Goal: Task Accomplishment & Management: Manage account settings

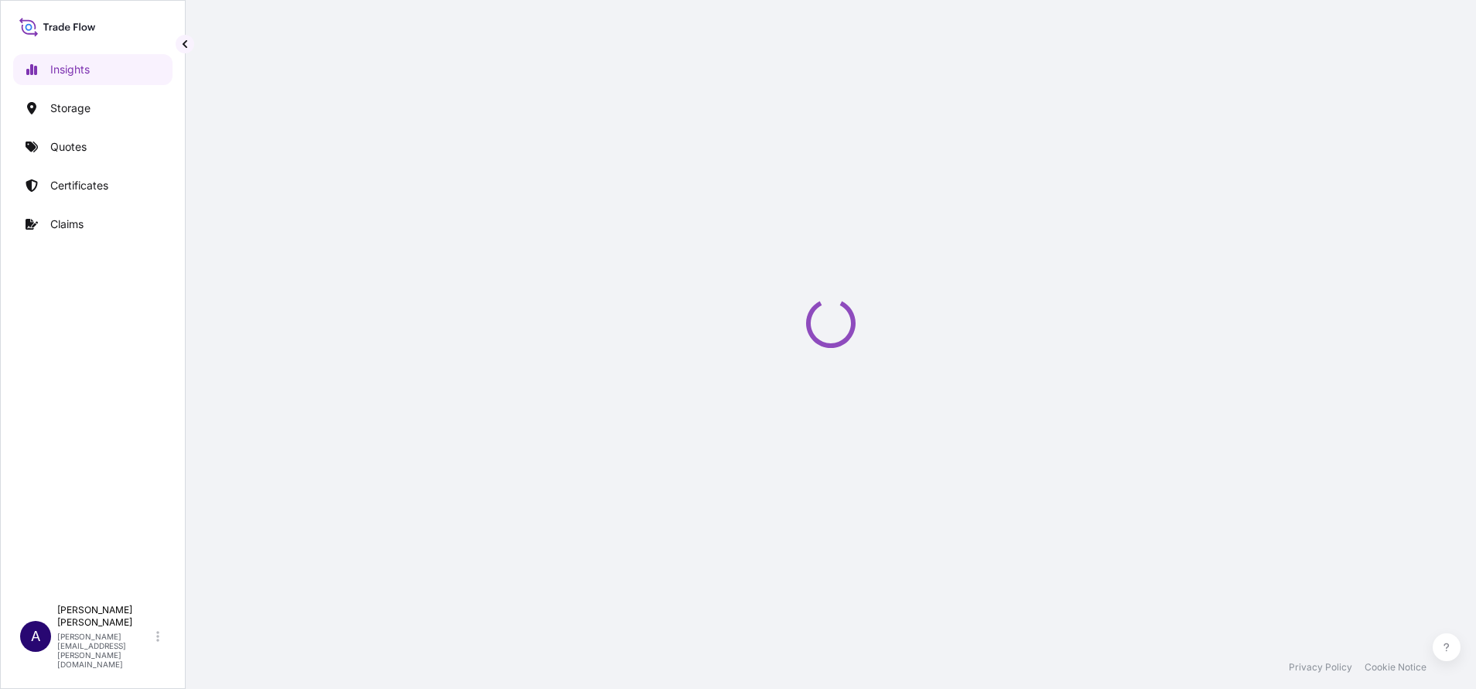
select select "2025"
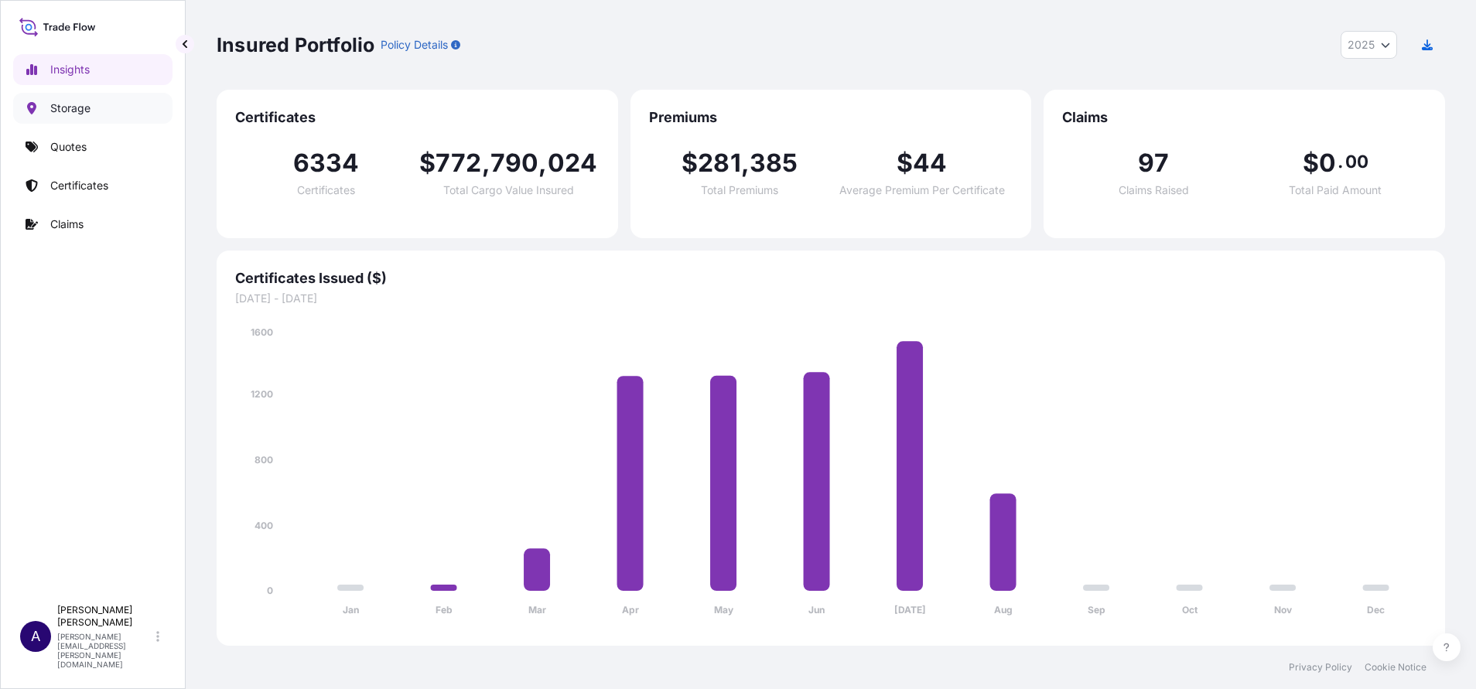
click at [84, 106] on p "Storage" at bounding box center [70, 108] width 40 height 15
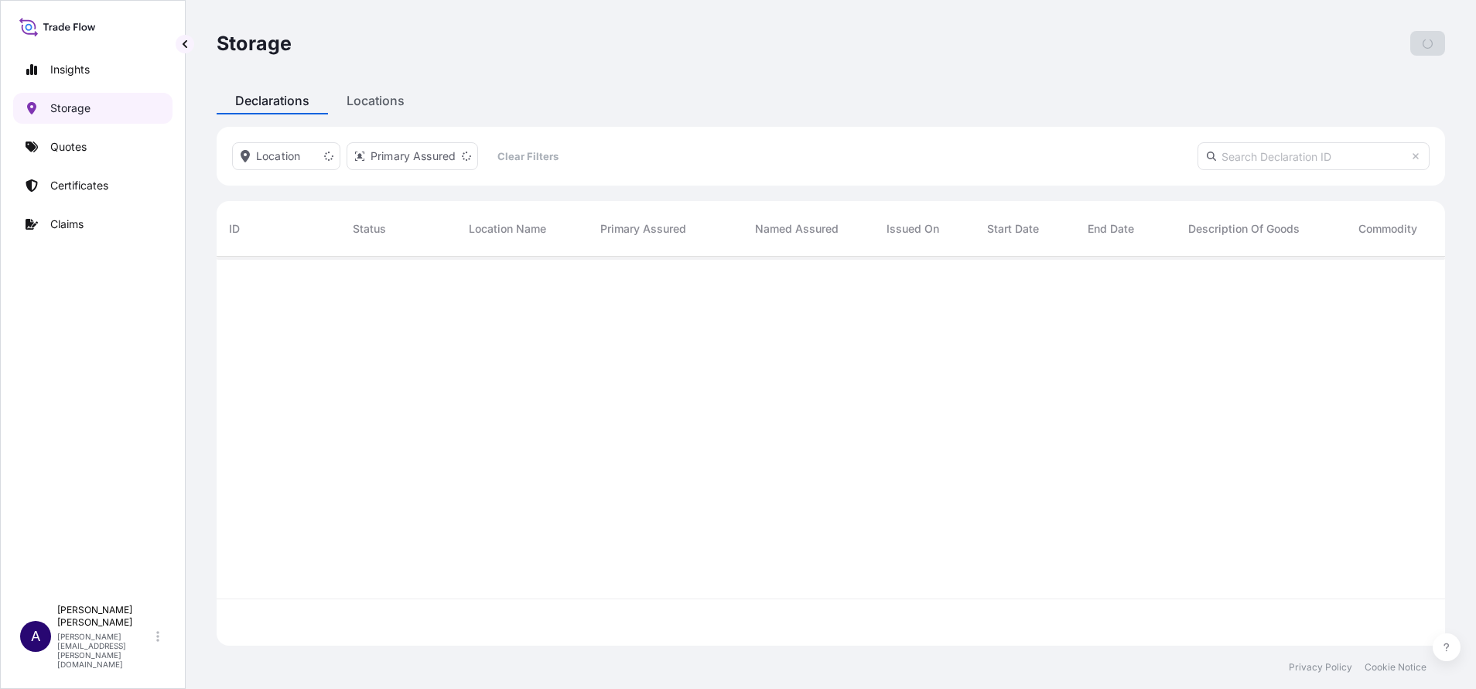
scroll to position [380, 1210]
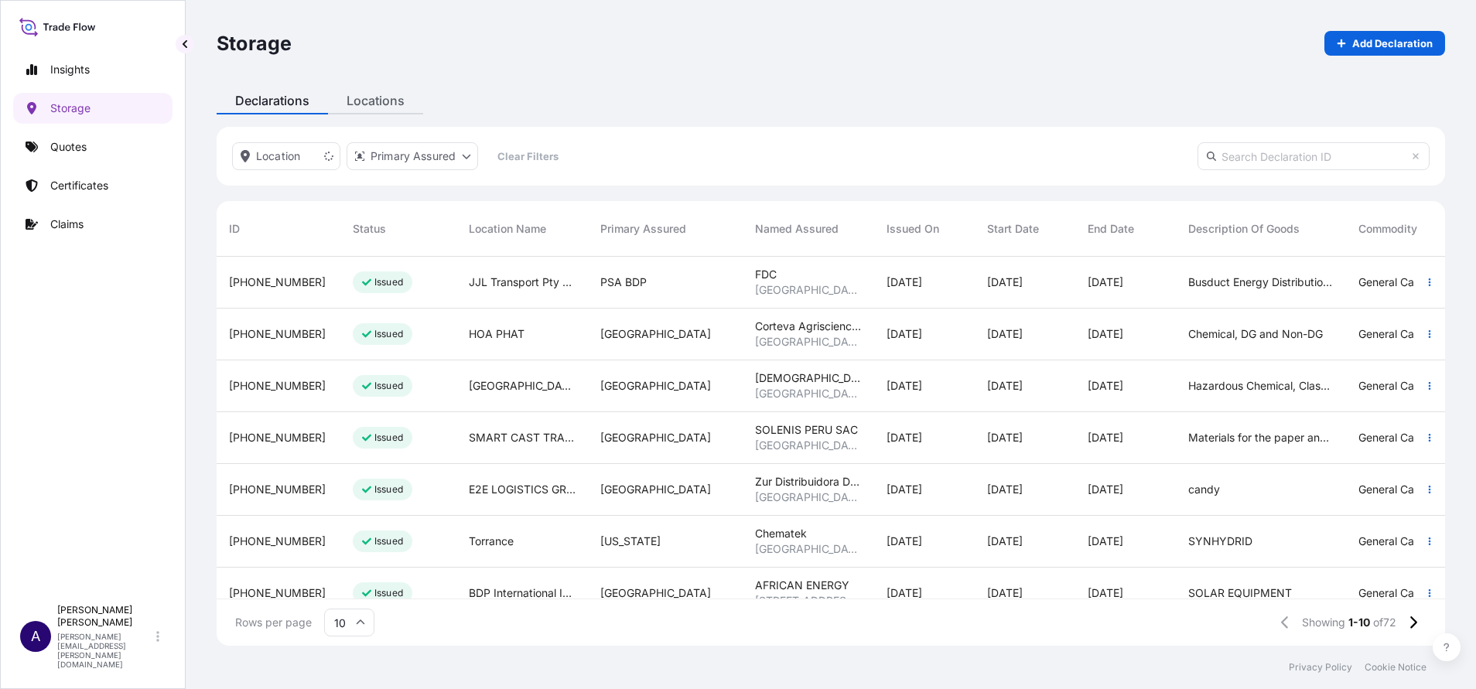
click at [366, 98] on div "Storage Add Declaration Declarations Locations Location Primary Assured Clear F…" at bounding box center [831, 323] width 1290 height 646
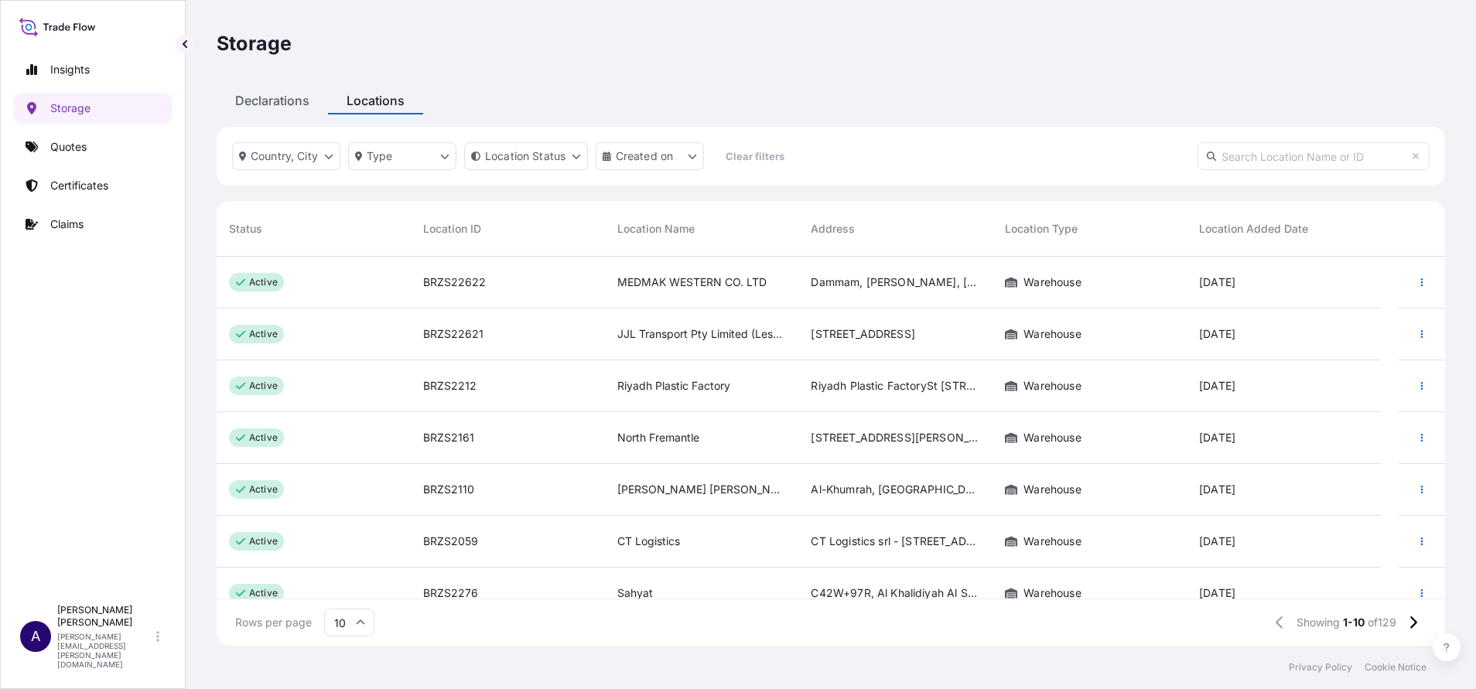
scroll to position [19, 19]
click at [1234, 159] on input "text" at bounding box center [1313, 156] width 232 height 28
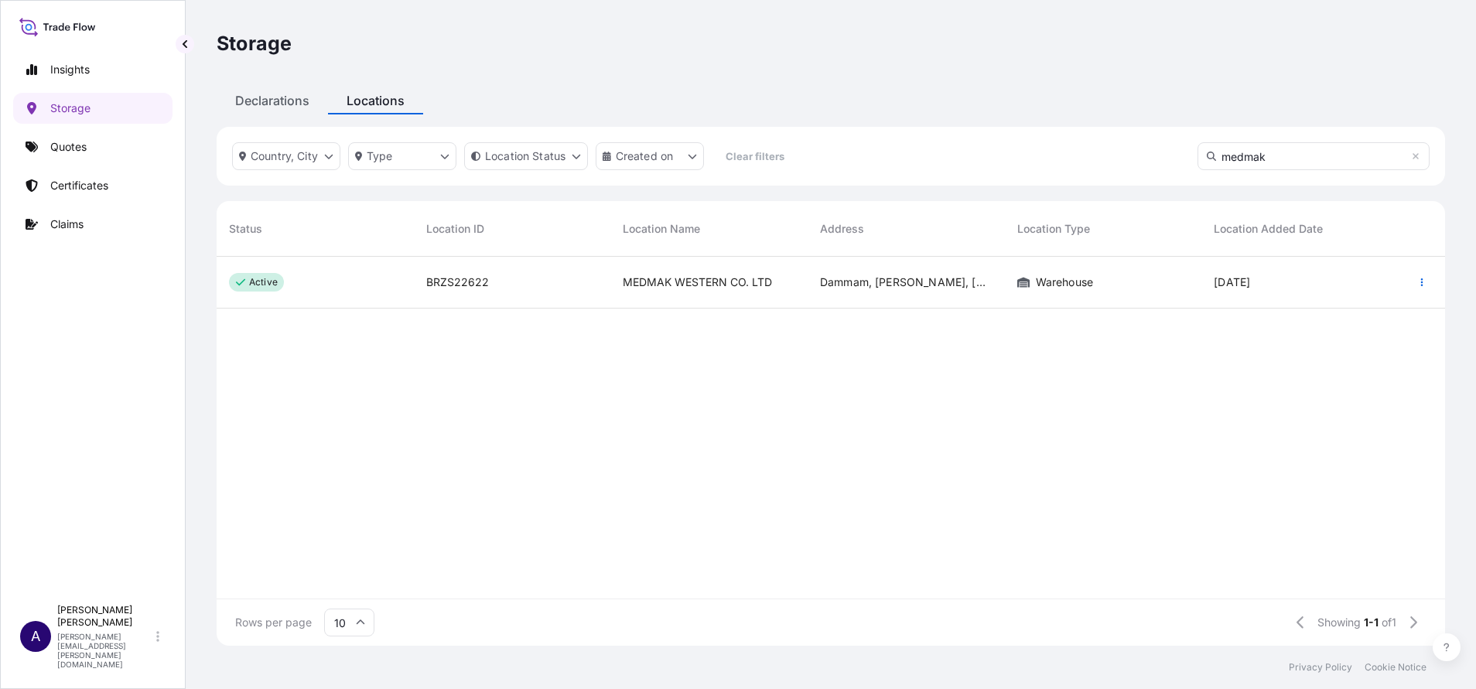
type input "medmak"
click at [81, 225] on p "Claims" at bounding box center [66, 224] width 33 height 15
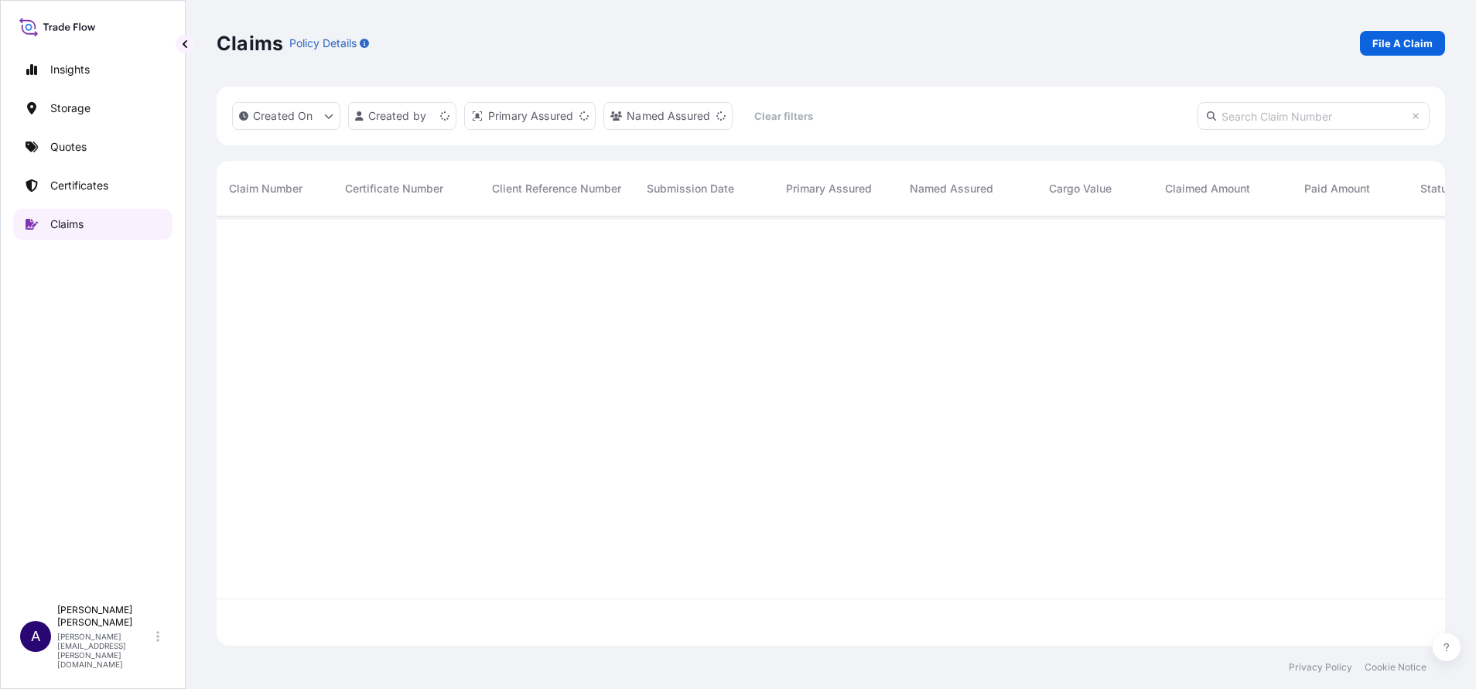
scroll to position [420, 1210]
click at [1399, 46] on p "File A Claim" at bounding box center [1402, 43] width 60 height 15
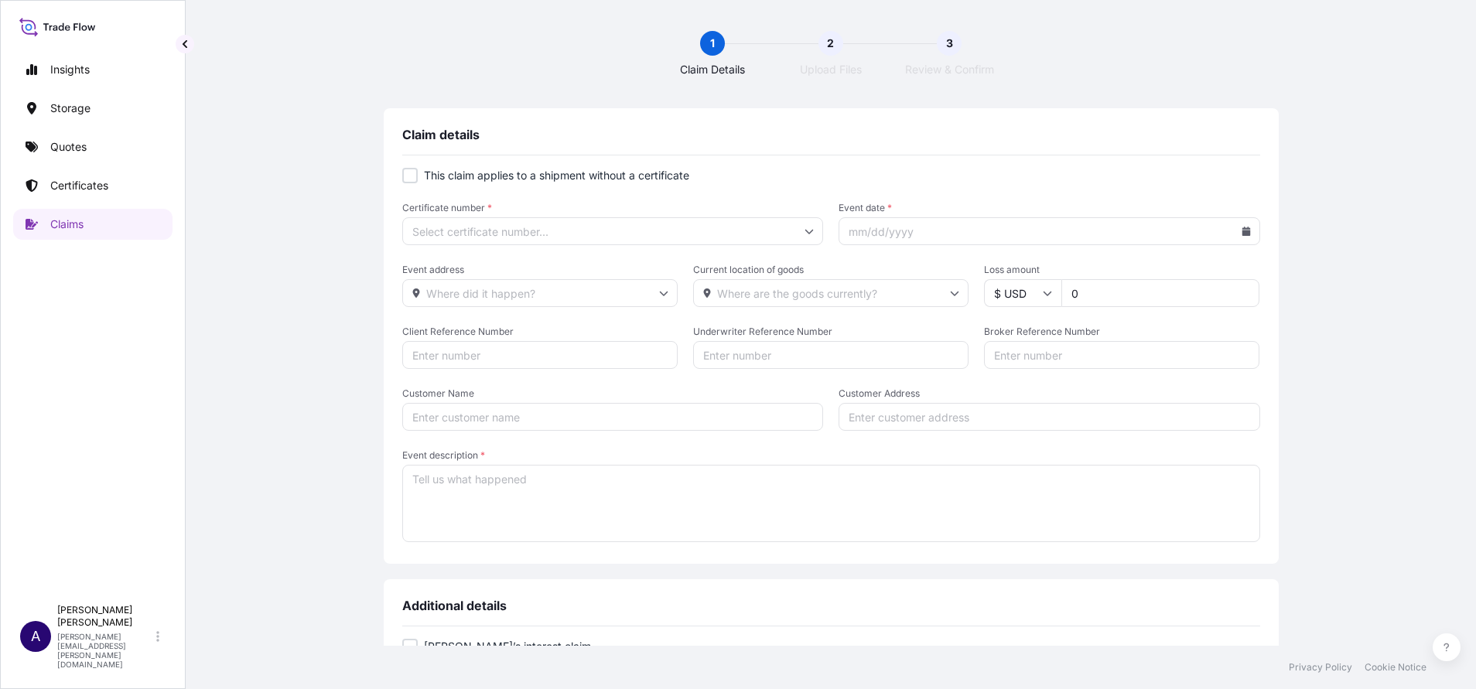
click at [1043, 294] on icon at bounding box center [1047, 294] width 9 height 5
click at [1175, 44] on div "1 Claim Details 2 Upload Files 3 Review & Confirm" at bounding box center [831, 54] width 1228 height 46
click at [68, 142] on p "Quotes" at bounding box center [68, 146] width 36 height 15
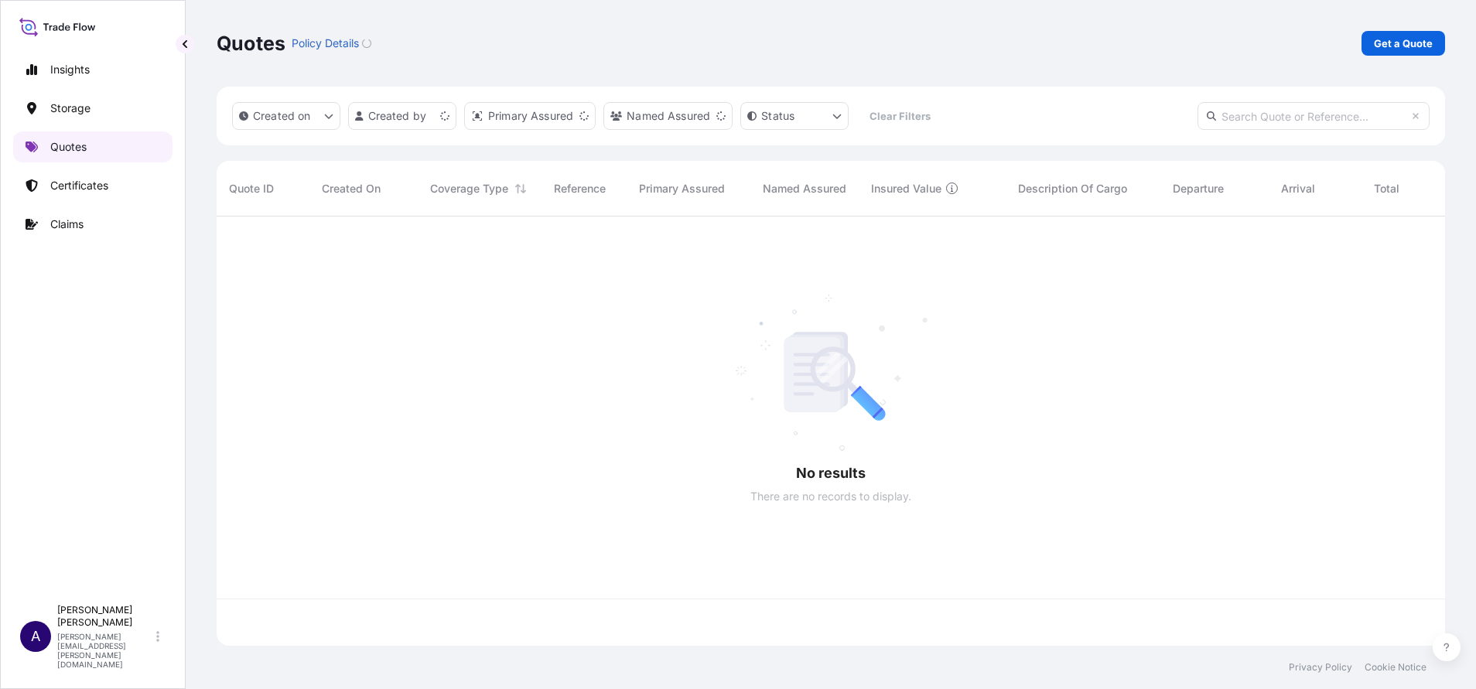
scroll to position [420, 1210]
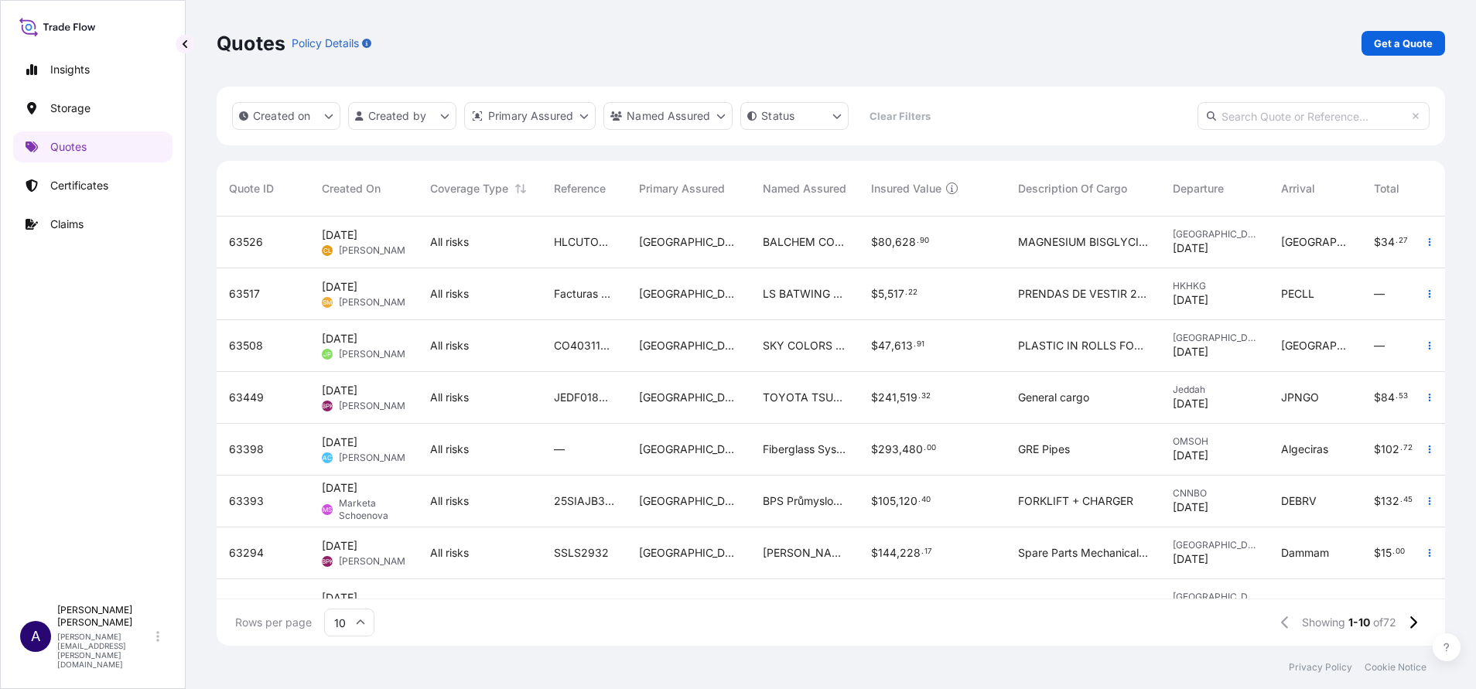
click at [1330, 120] on input "text" at bounding box center [1313, 116] width 232 height 28
paste input "62901"
type input "62901"
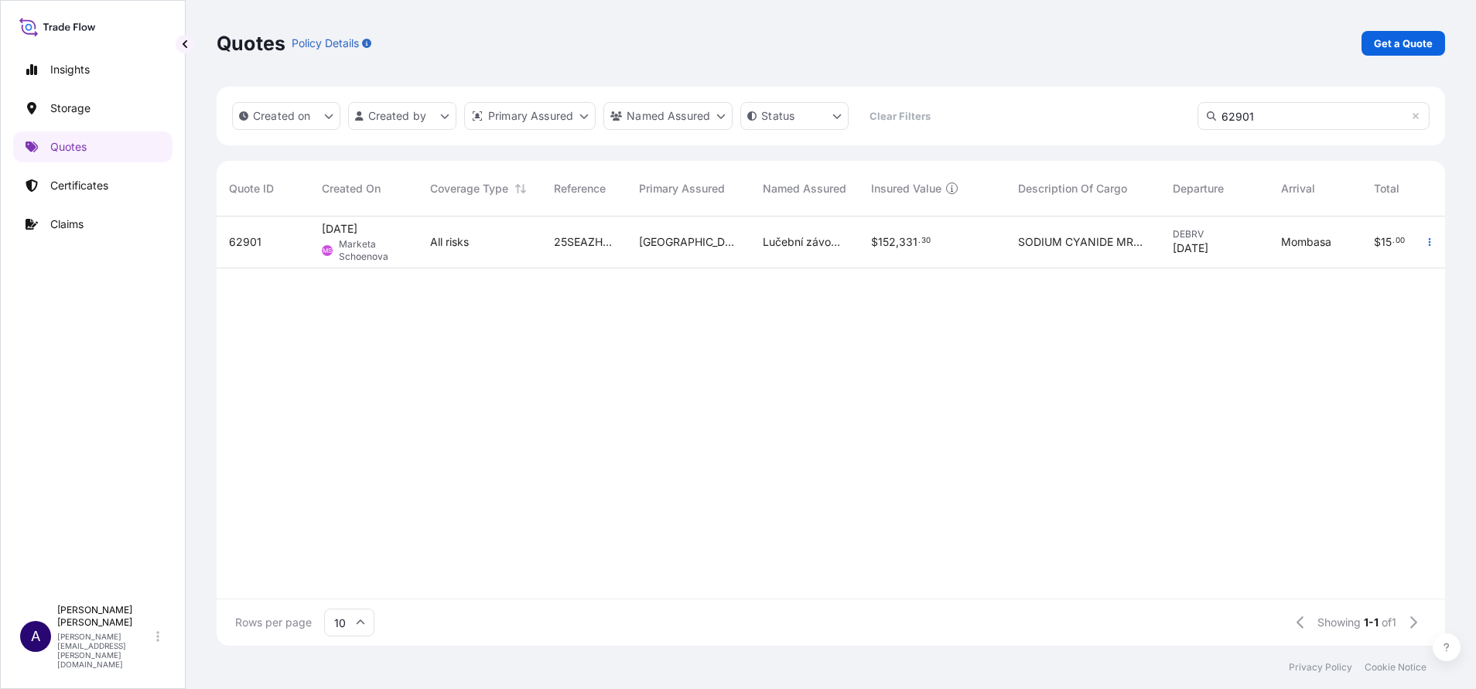
click at [407, 224] on div "Aug 13, 2025 MS Marketa Schoenova" at bounding box center [363, 243] width 108 height 52
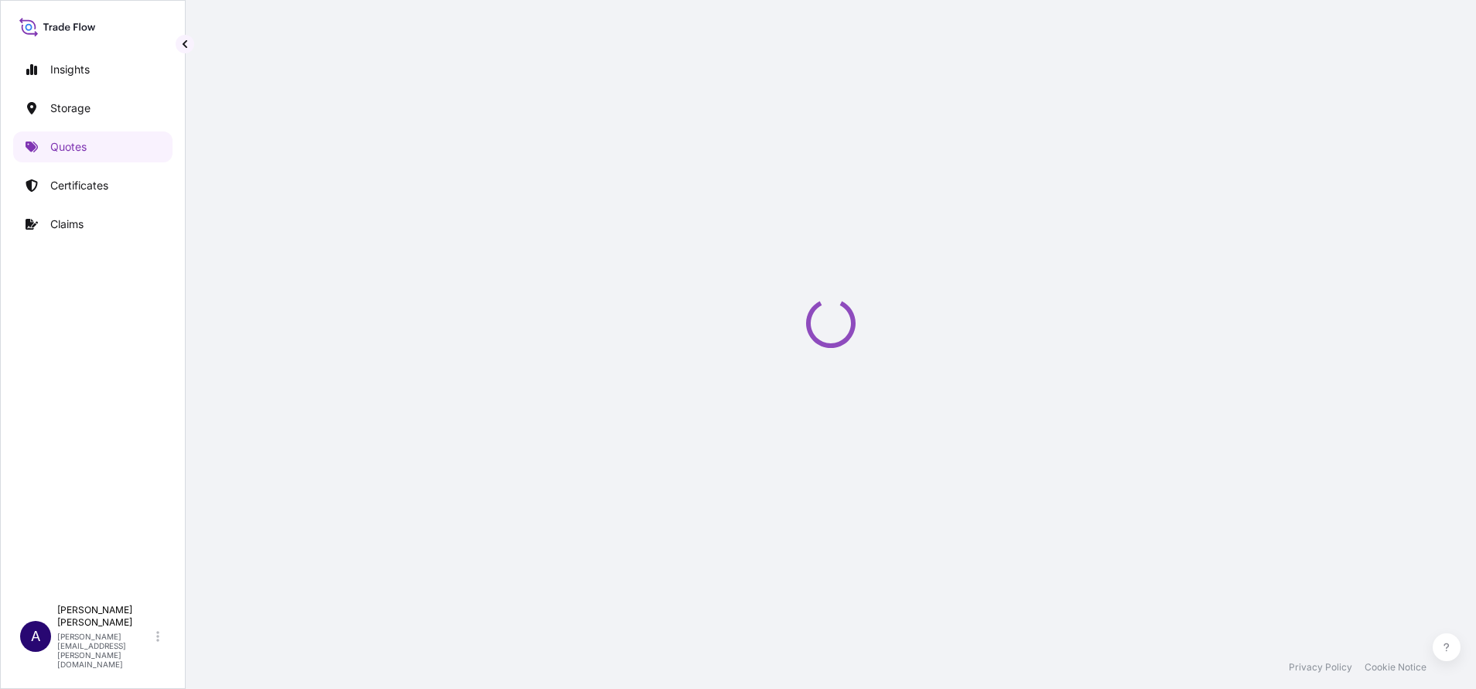
select select "Road / Inland"
select select "Water"
select select "31588"
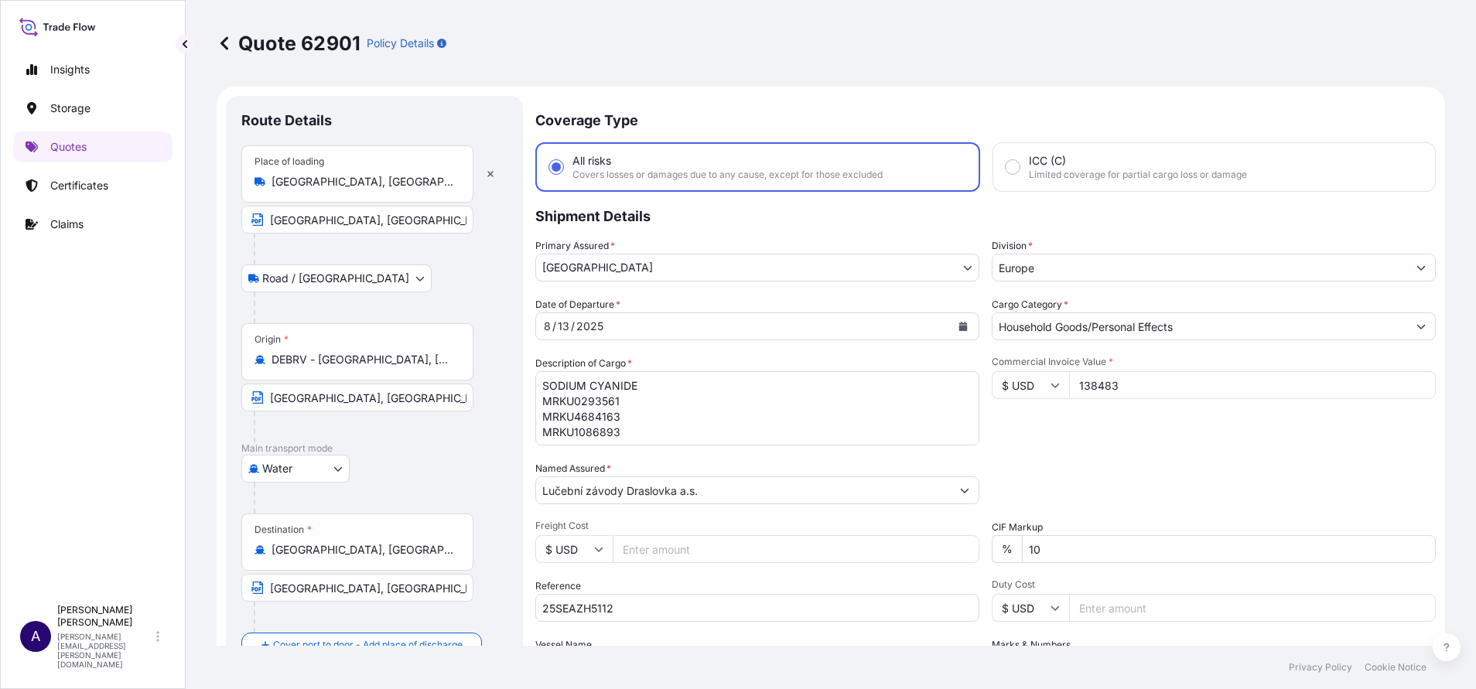
click at [1416, 329] on icon "Show suggestions" at bounding box center [1420, 326] width 9 height 9
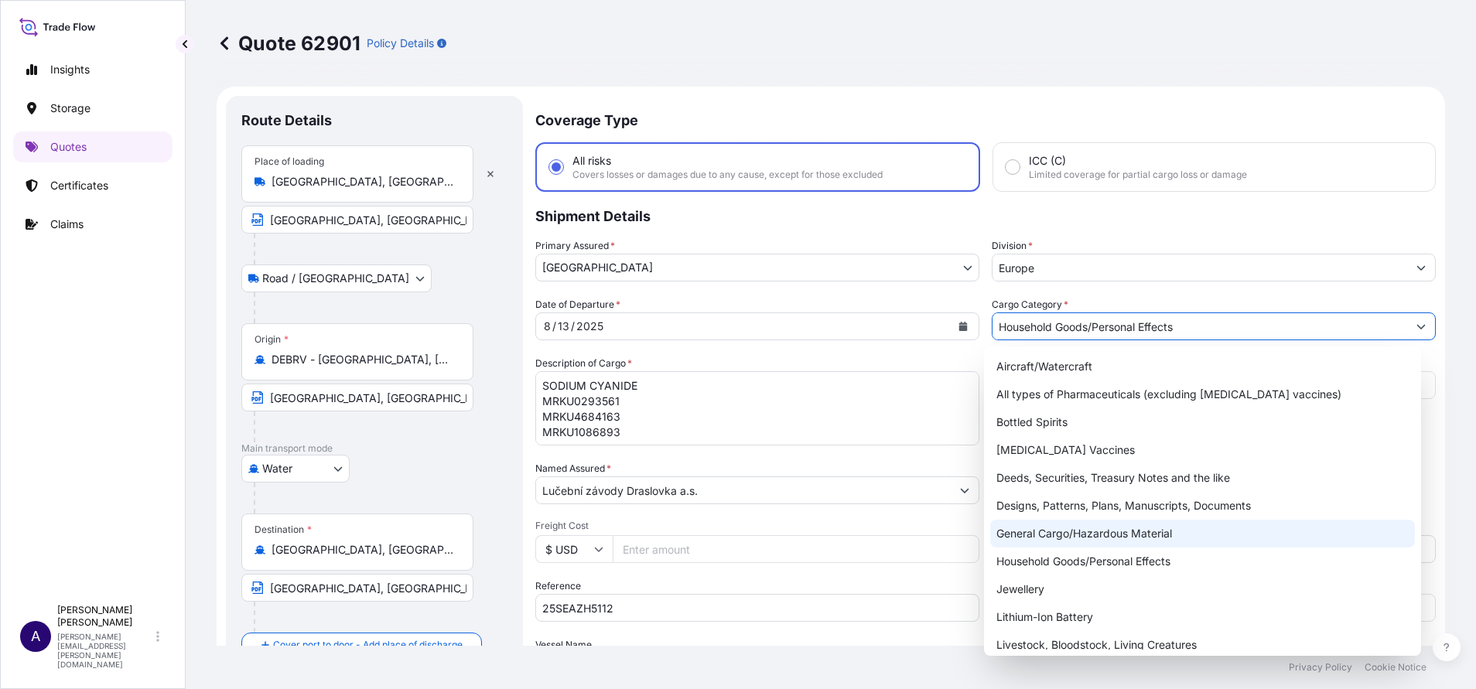
click at [1032, 532] on div "General Cargo/Hazardous Material" at bounding box center [1202, 534] width 425 height 28
type input "General Cargo/Hazardous Material"
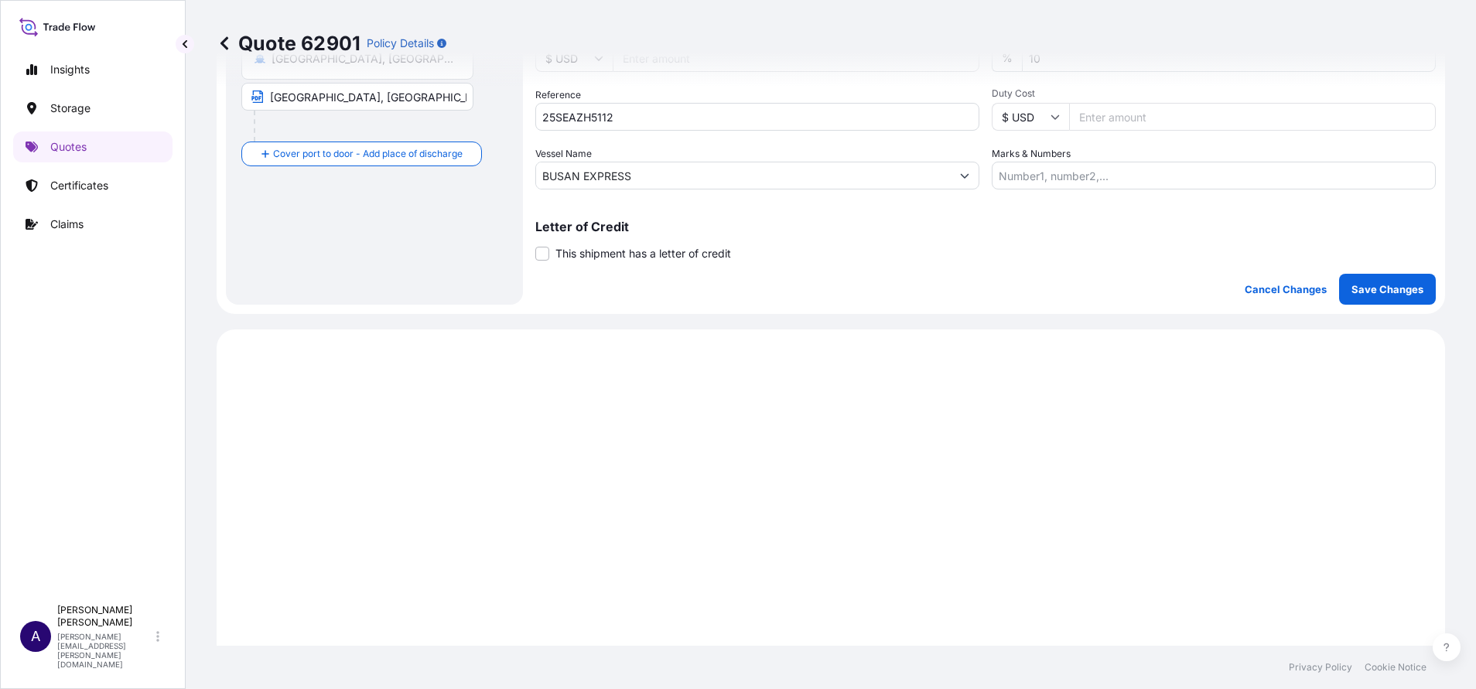
scroll to position [486, 0]
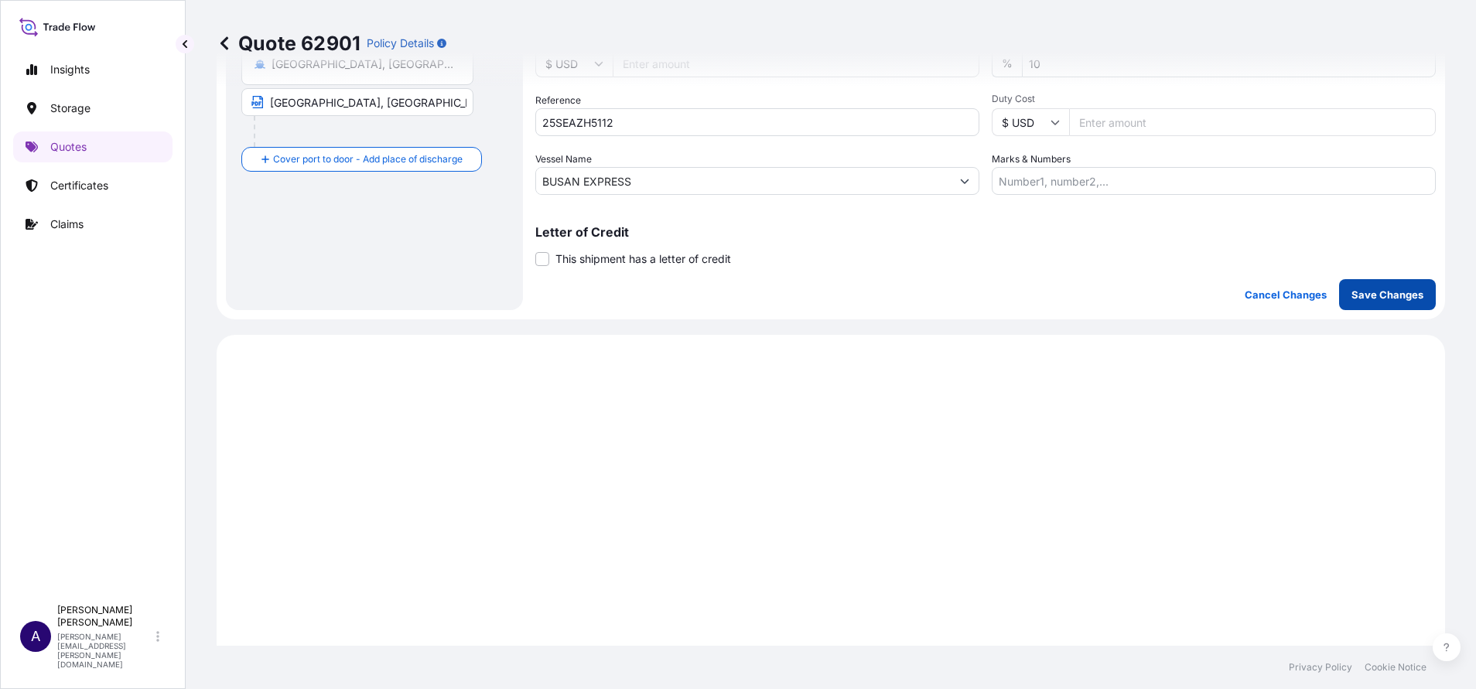
click at [1371, 294] on p "Save Changes" at bounding box center [1387, 294] width 72 height 15
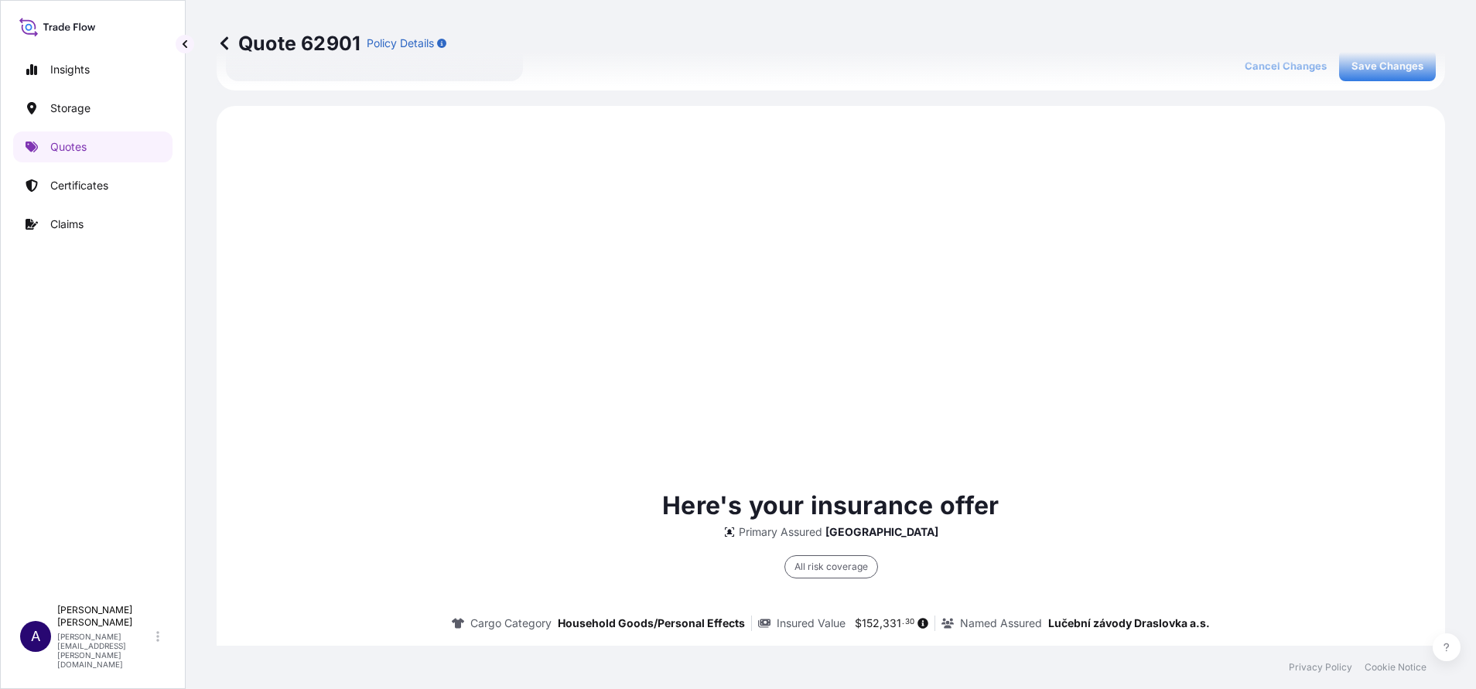
scroll to position [743, 0]
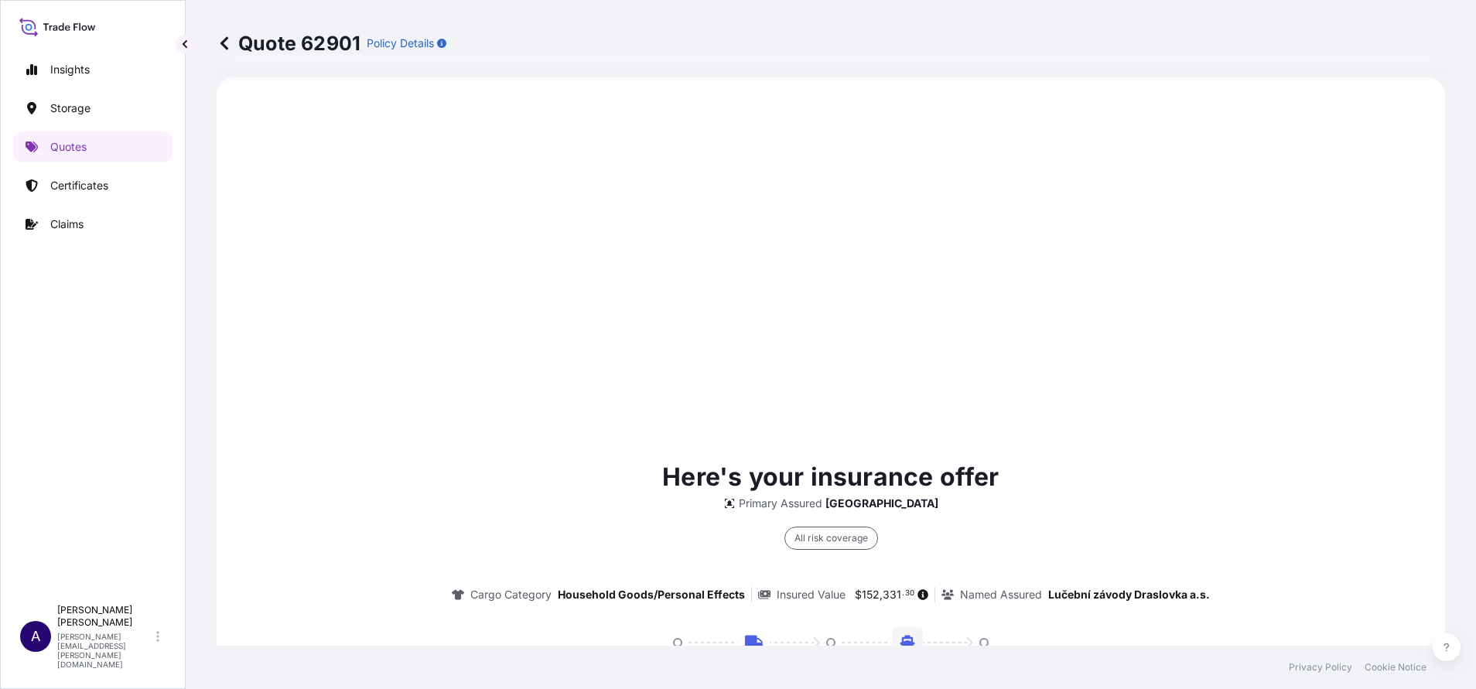
select select "Road / Inland"
select select "Water"
select select "31588"
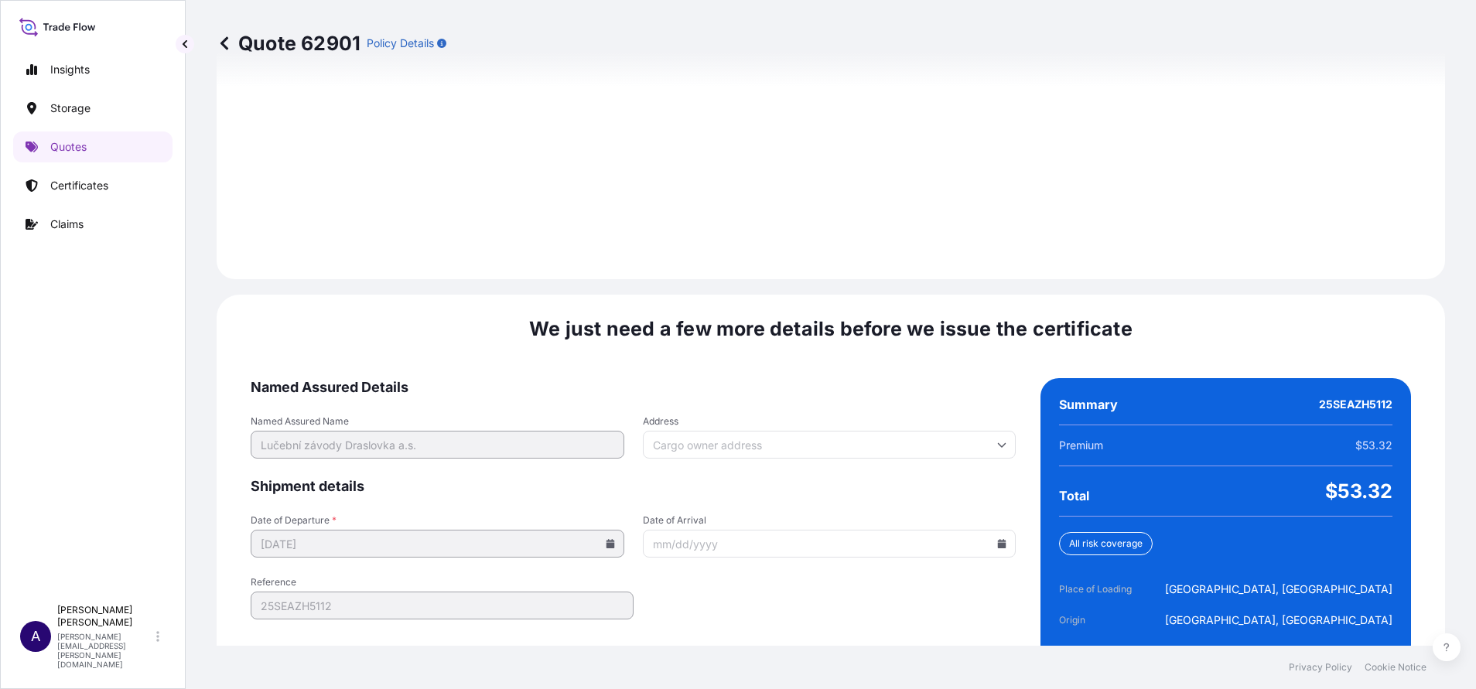
scroll to position [2242, 0]
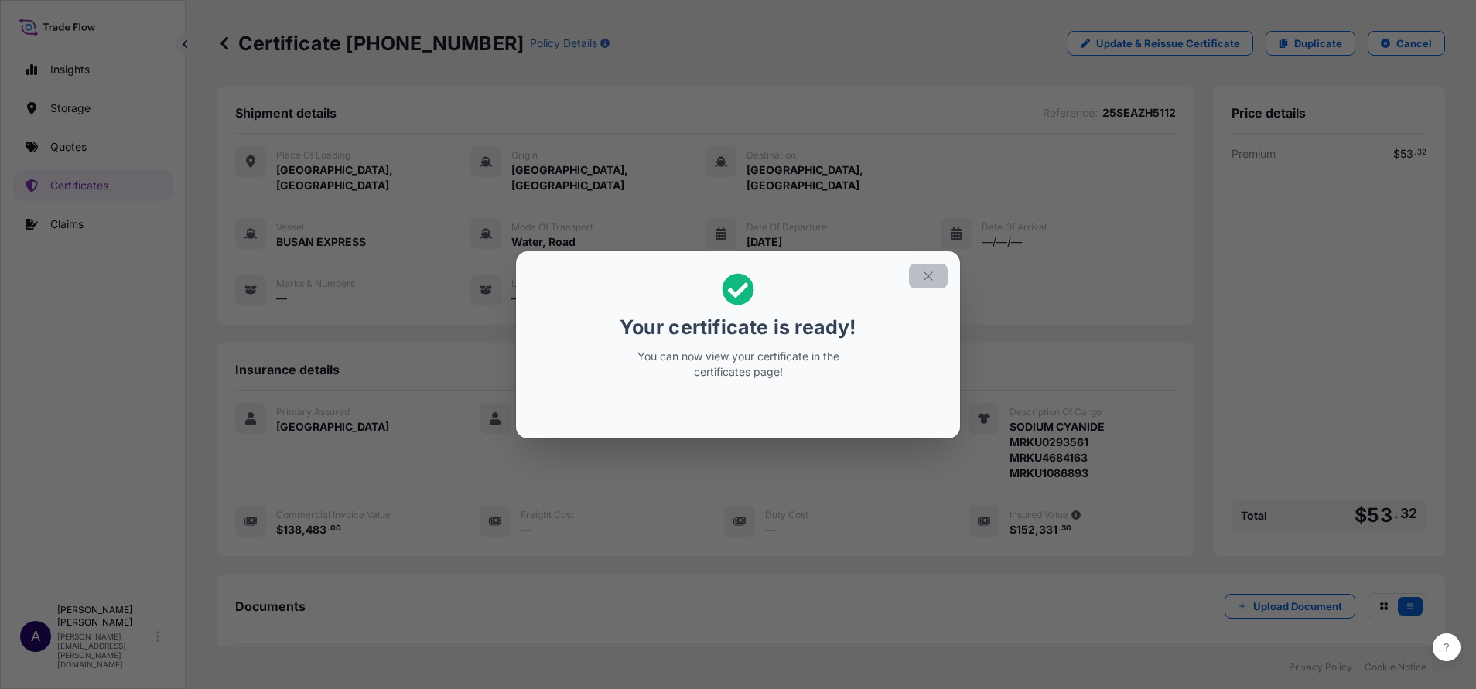
click at [929, 278] on icon "button" at bounding box center [928, 276] width 14 height 14
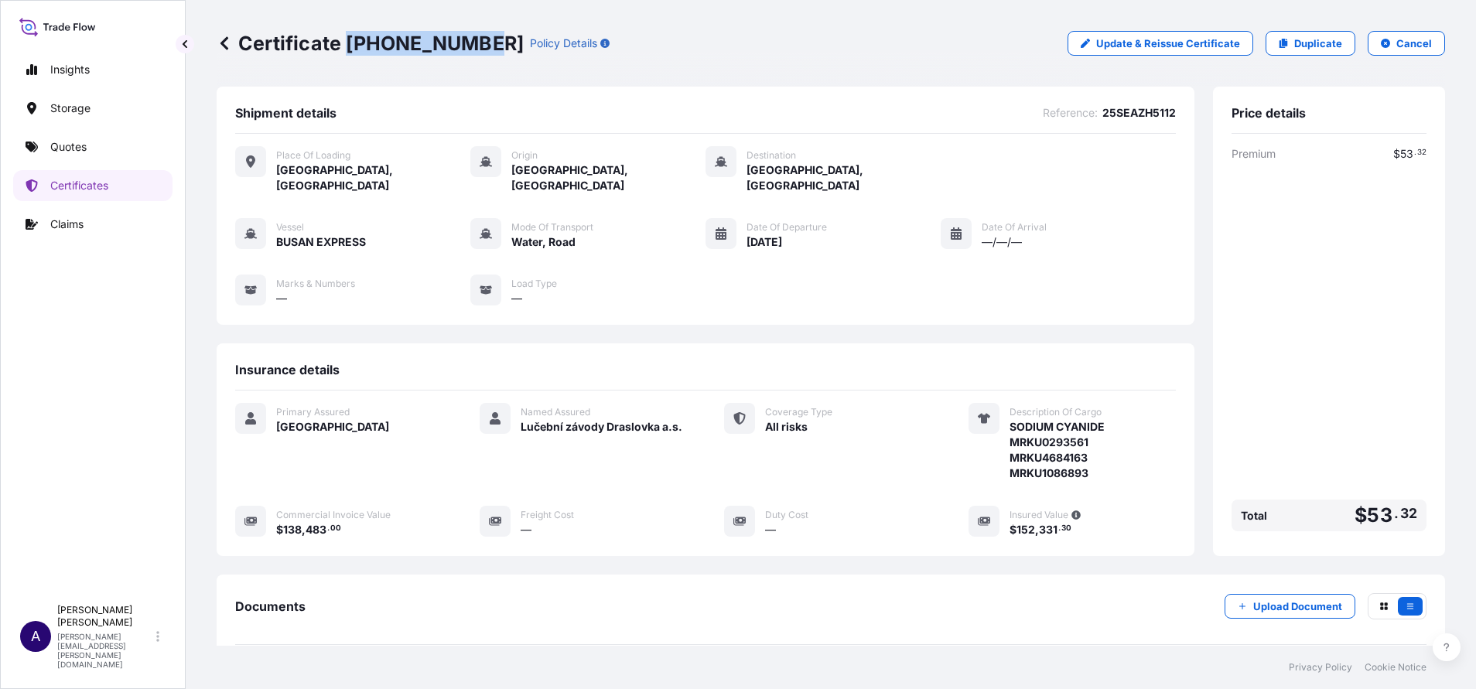
drag, startPoint x: 475, startPoint y: 44, endPoint x: 351, endPoint y: 42, distance: 123.8
click at [351, 42] on p "Certificate 31588-1012-2" at bounding box center [370, 43] width 307 height 25
copy p "31588-1012-2"
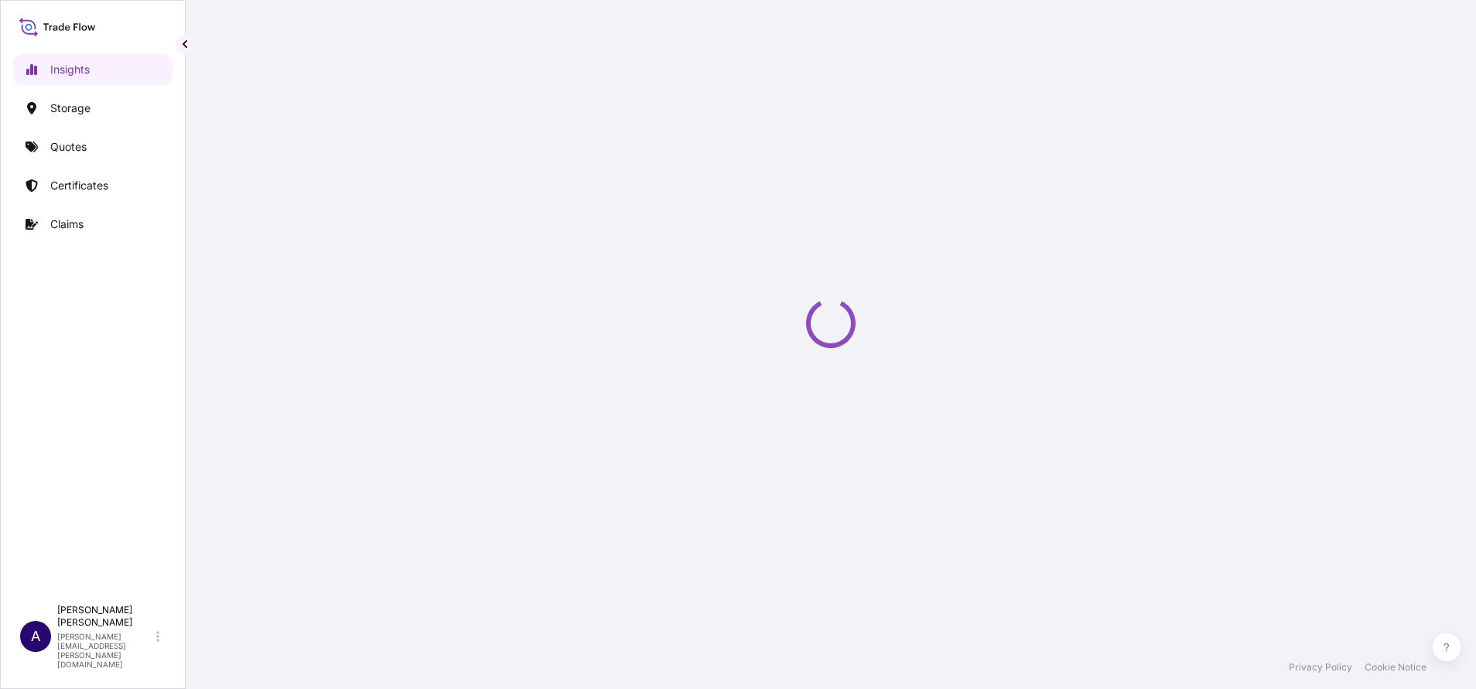
select select "2025"
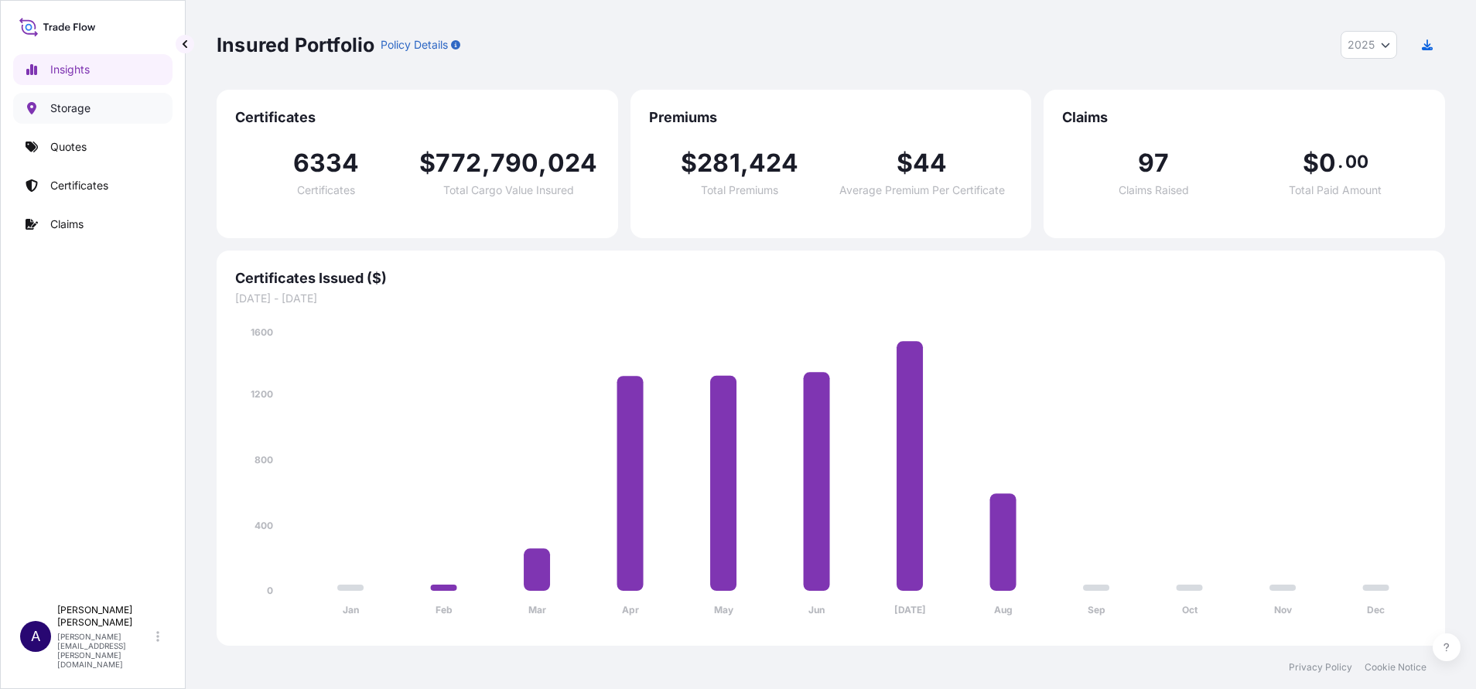
click at [74, 102] on p "Storage" at bounding box center [70, 108] width 40 height 15
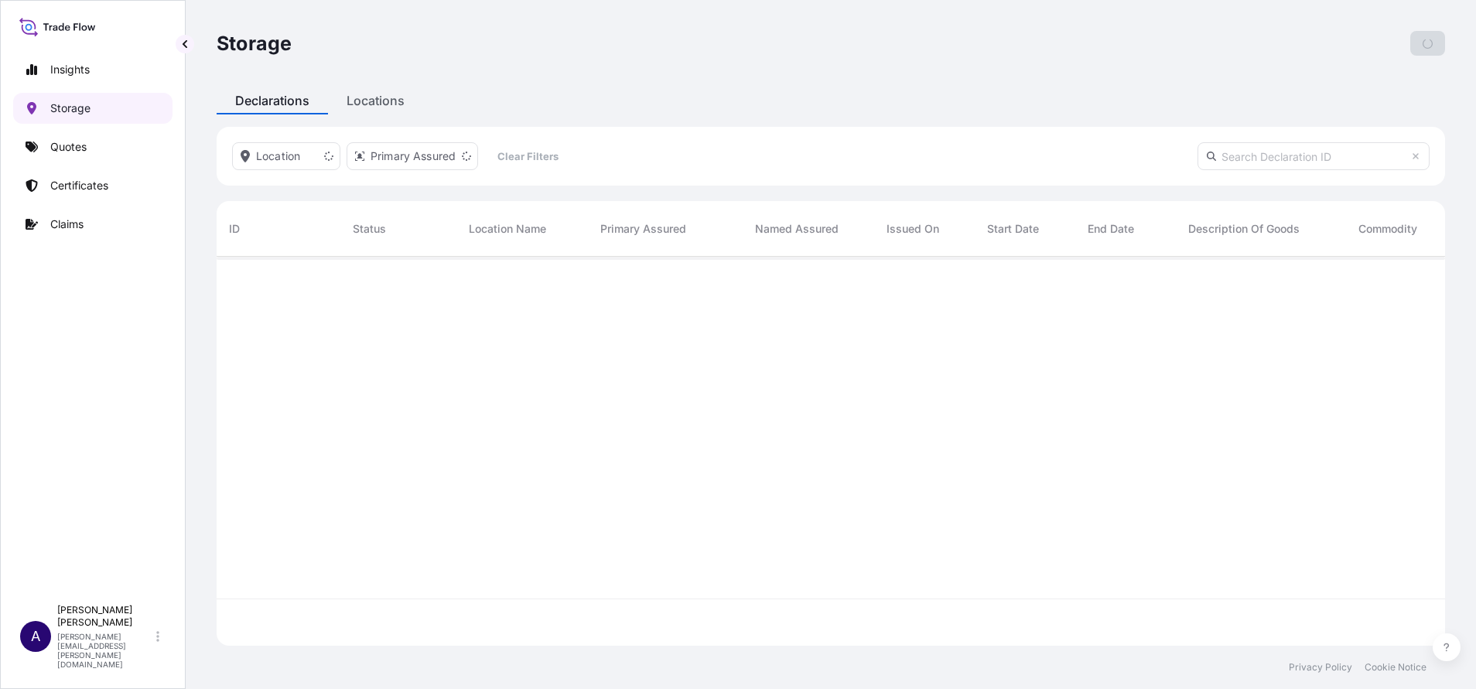
scroll to position [380, 1210]
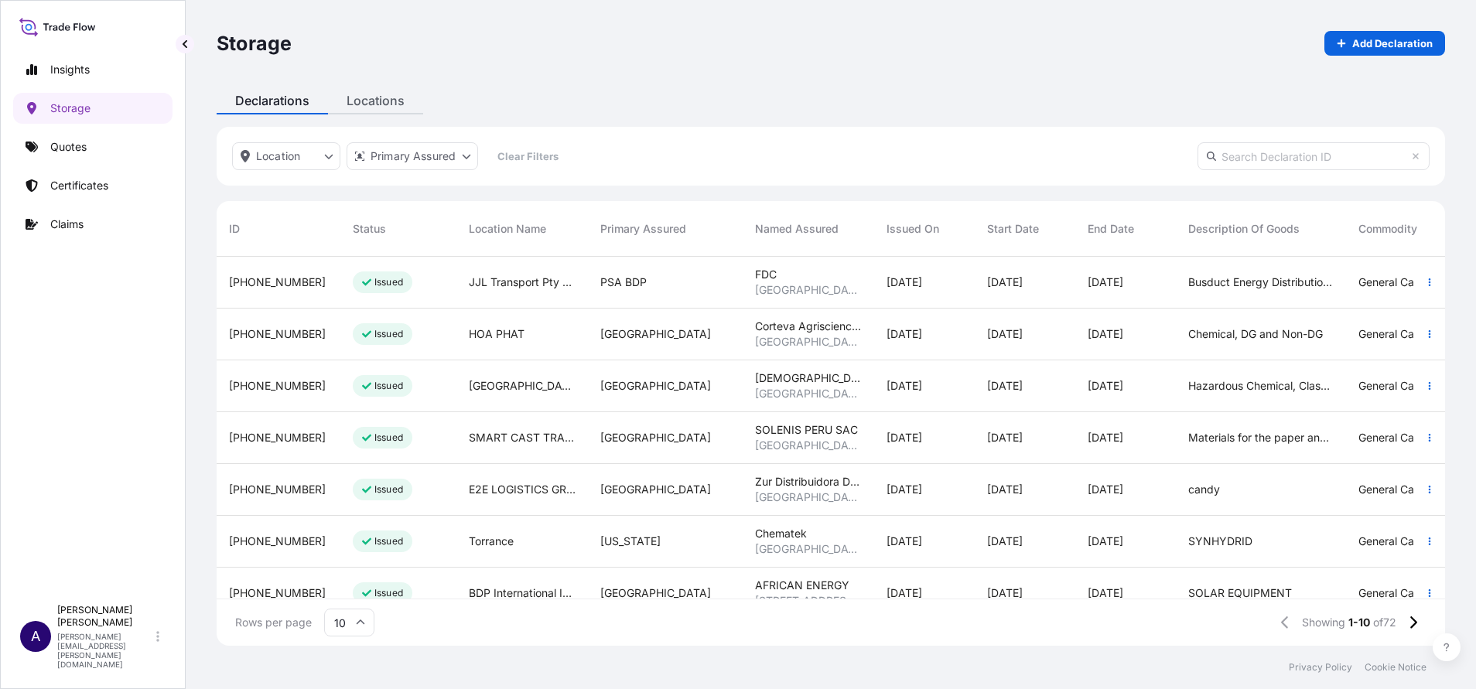
click at [386, 96] on div "Storage Add Declaration Declarations Locations Location Primary Assured Clear F…" at bounding box center [831, 323] width 1290 height 646
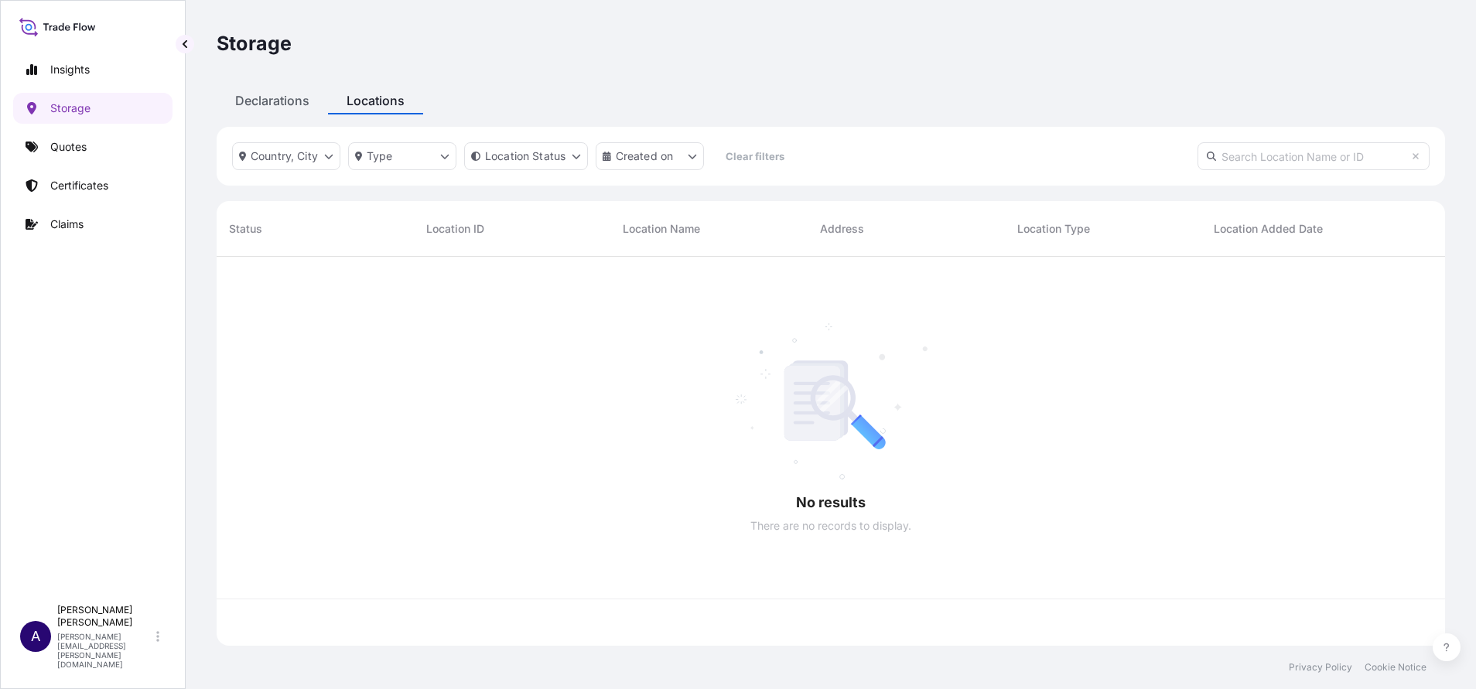
scroll to position [380, 1210]
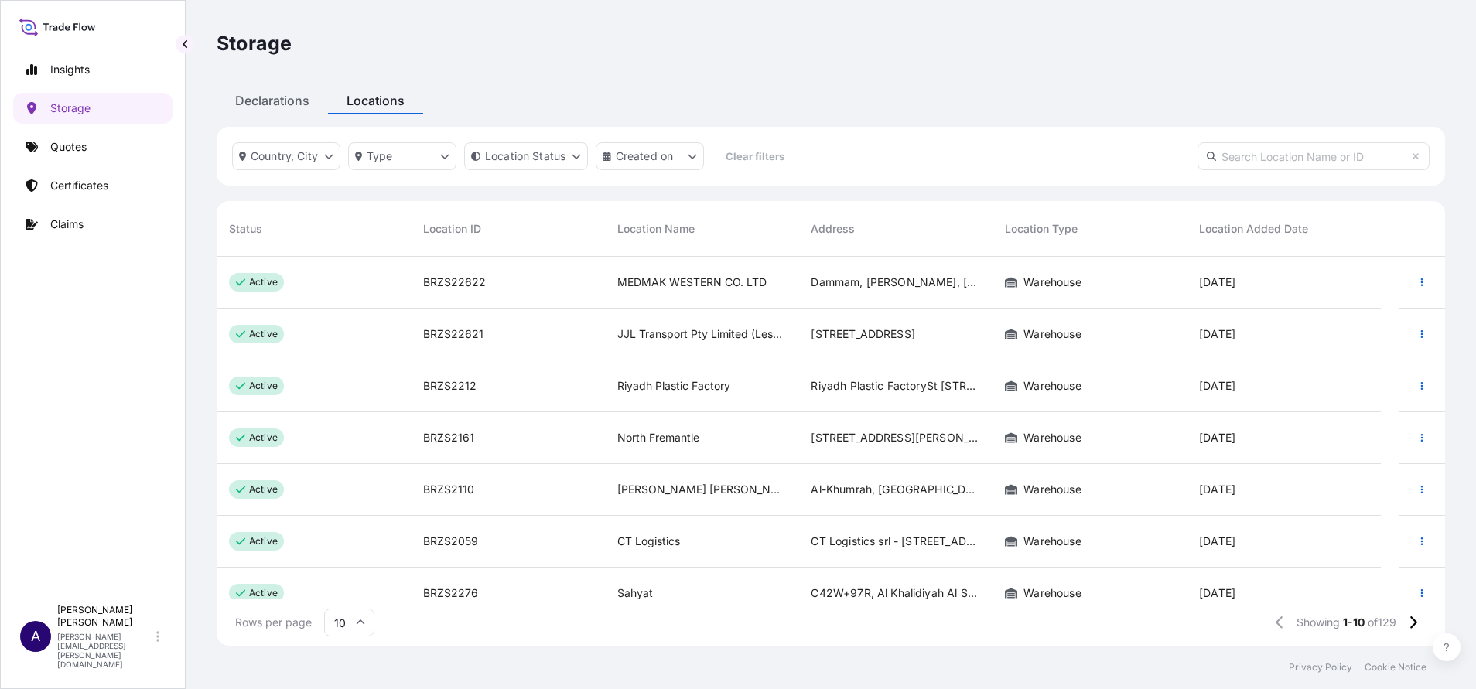
click at [268, 278] on p "active" at bounding box center [263, 282] width 29 height 12
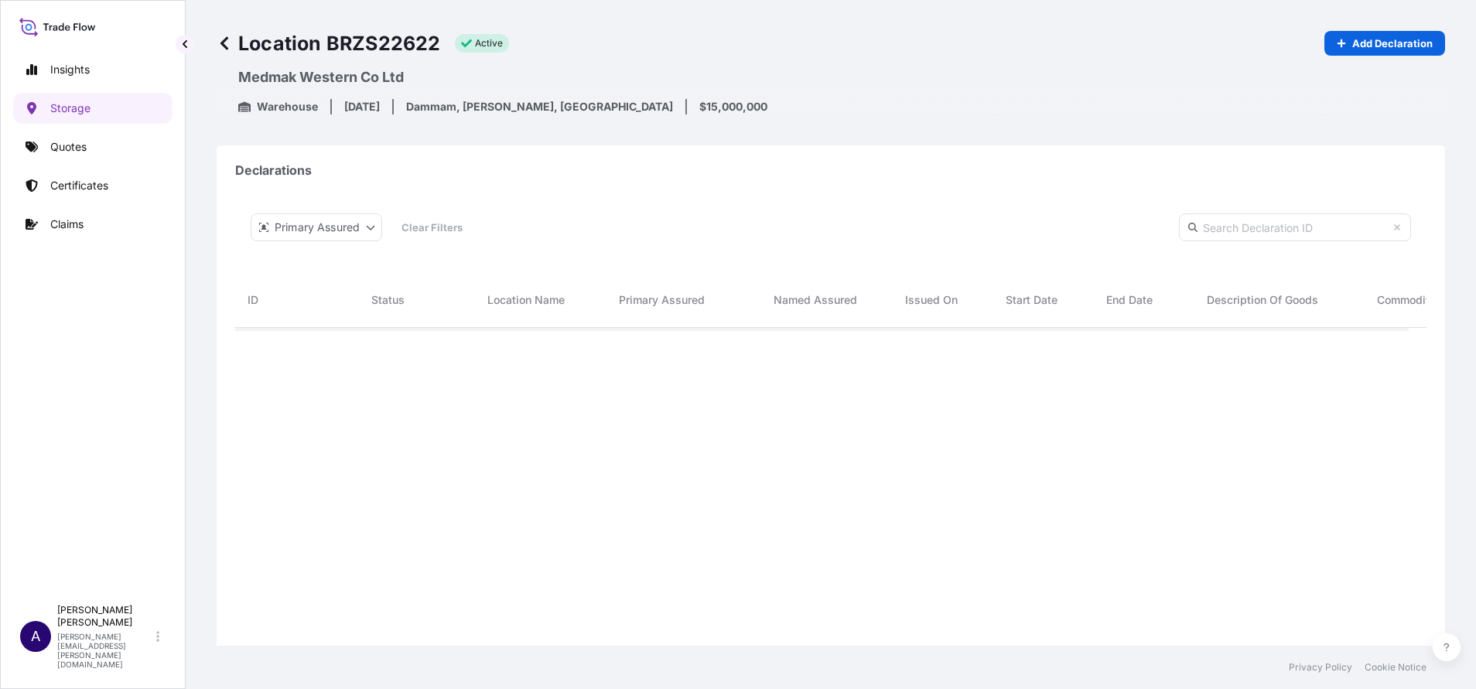
scroll to position [428, 1156]
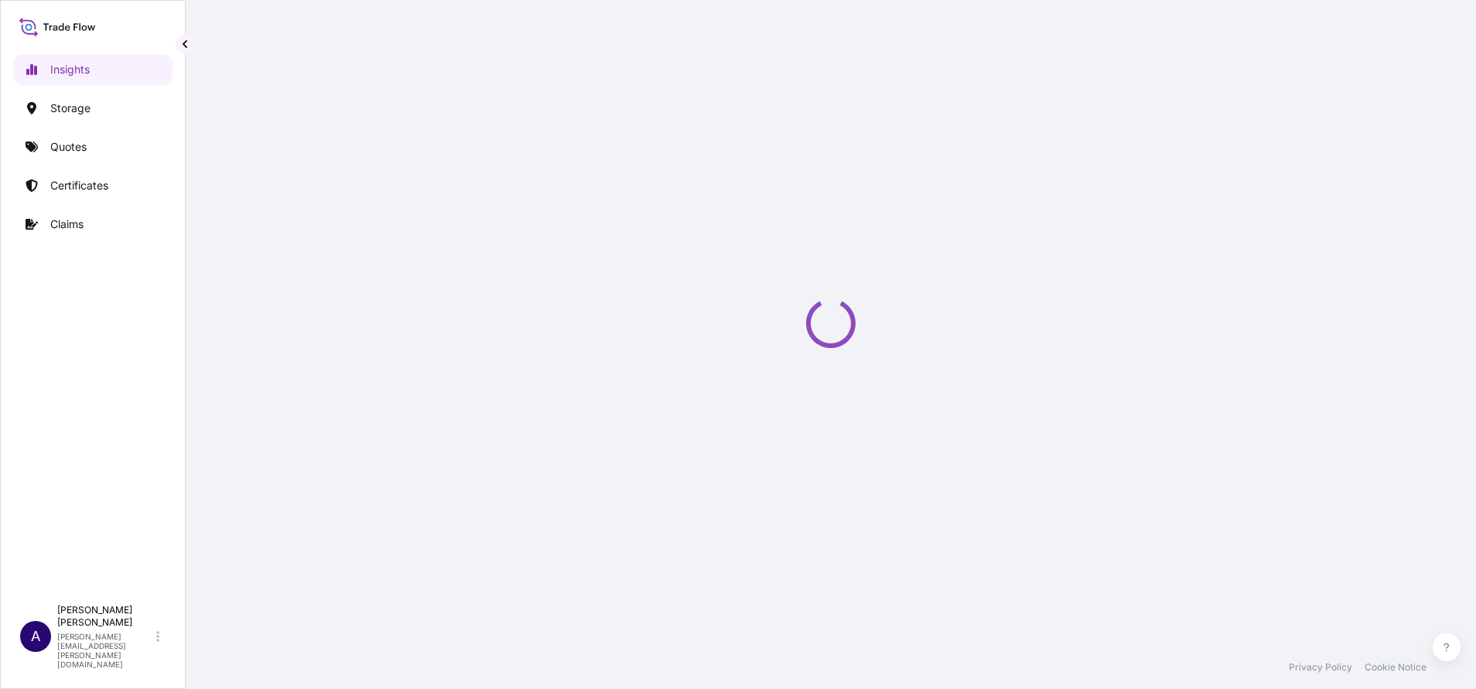
select select "2025"
